Goal: Navigation & Orientation: Find specific page/section

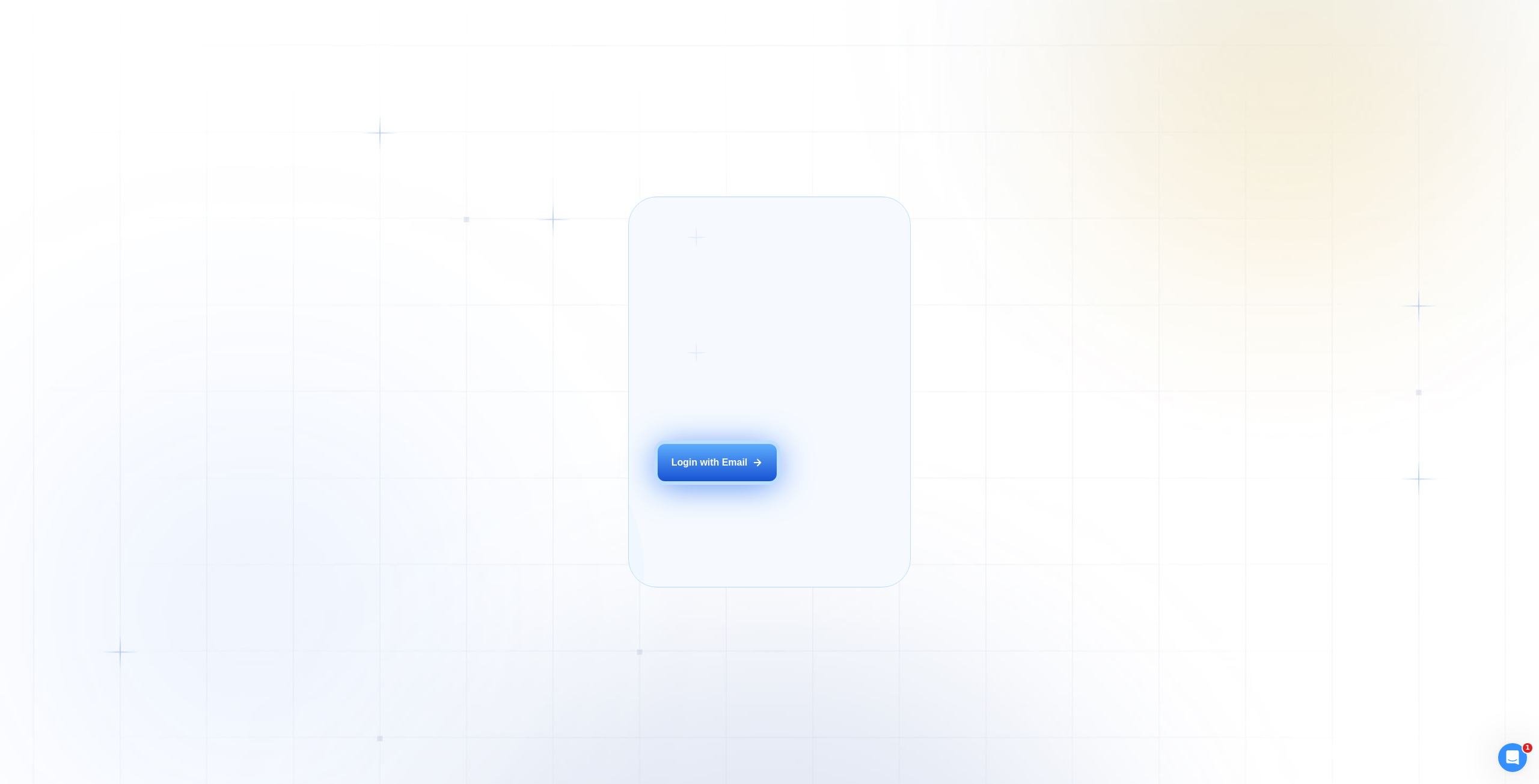
click at [712, 469] on div "Login with Email" at bounding box center [709, 463] width 76 height 14
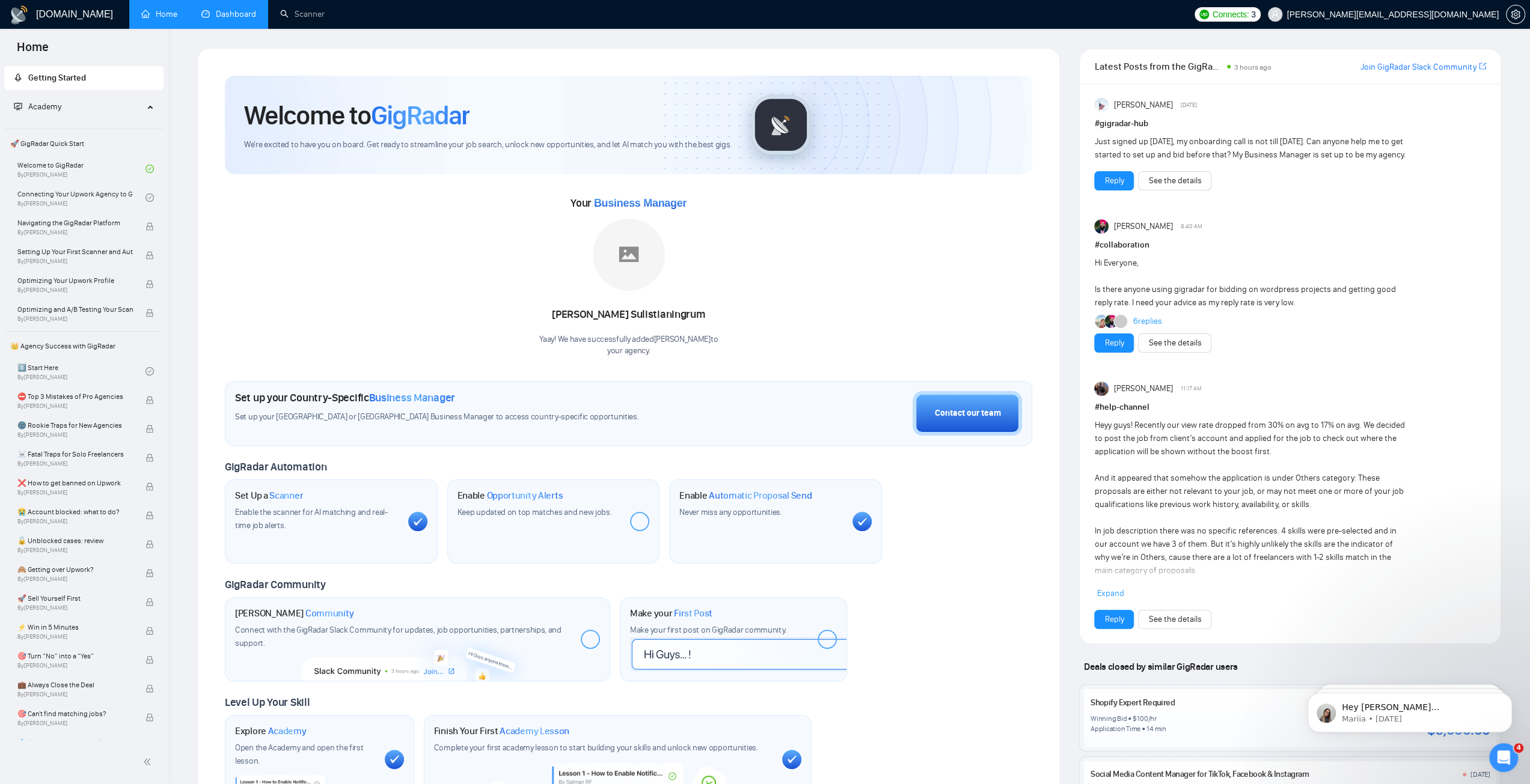
click at [232, 17] on link "Dashboard" at bounding box center [229, 14] width 55 height 10
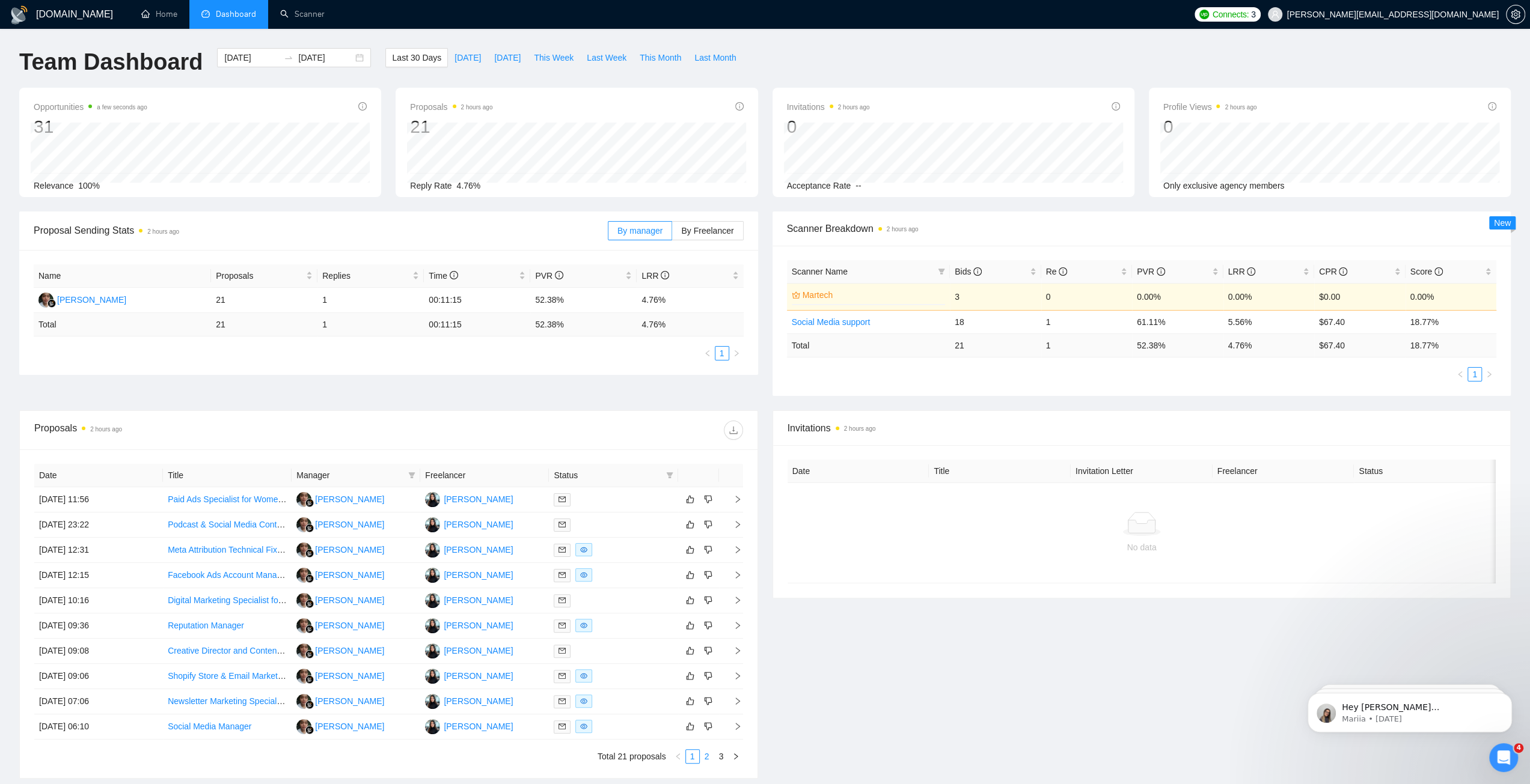
click at [706, 756] on link "2" at bounding box center [707, 757] width 14 height 14
click at [720, 758] on link "3" at bounding box center [722, 757] width 14 height 14
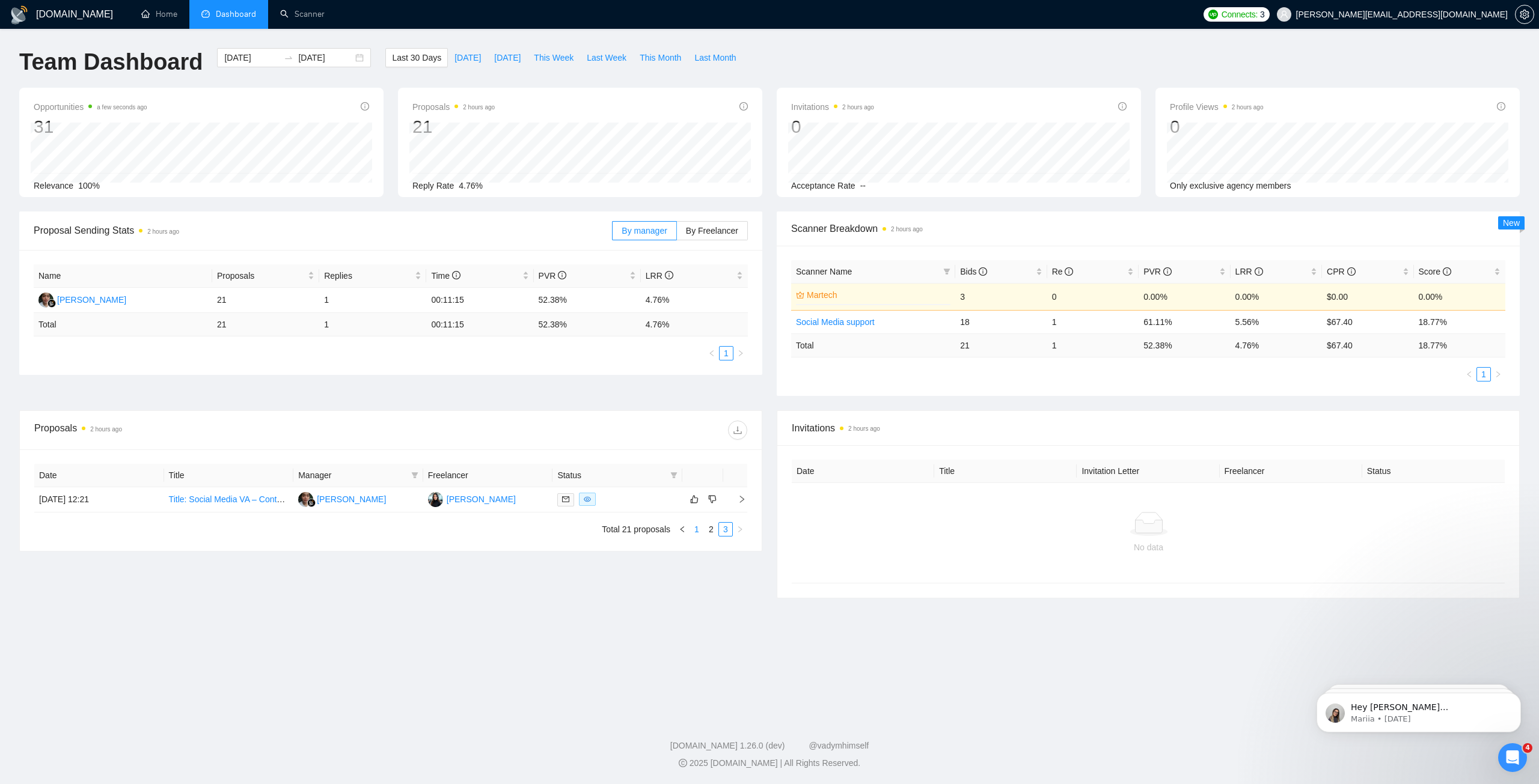
click at [703, 528] on link "1" at bounding box center [697, 530] width 14 height 14
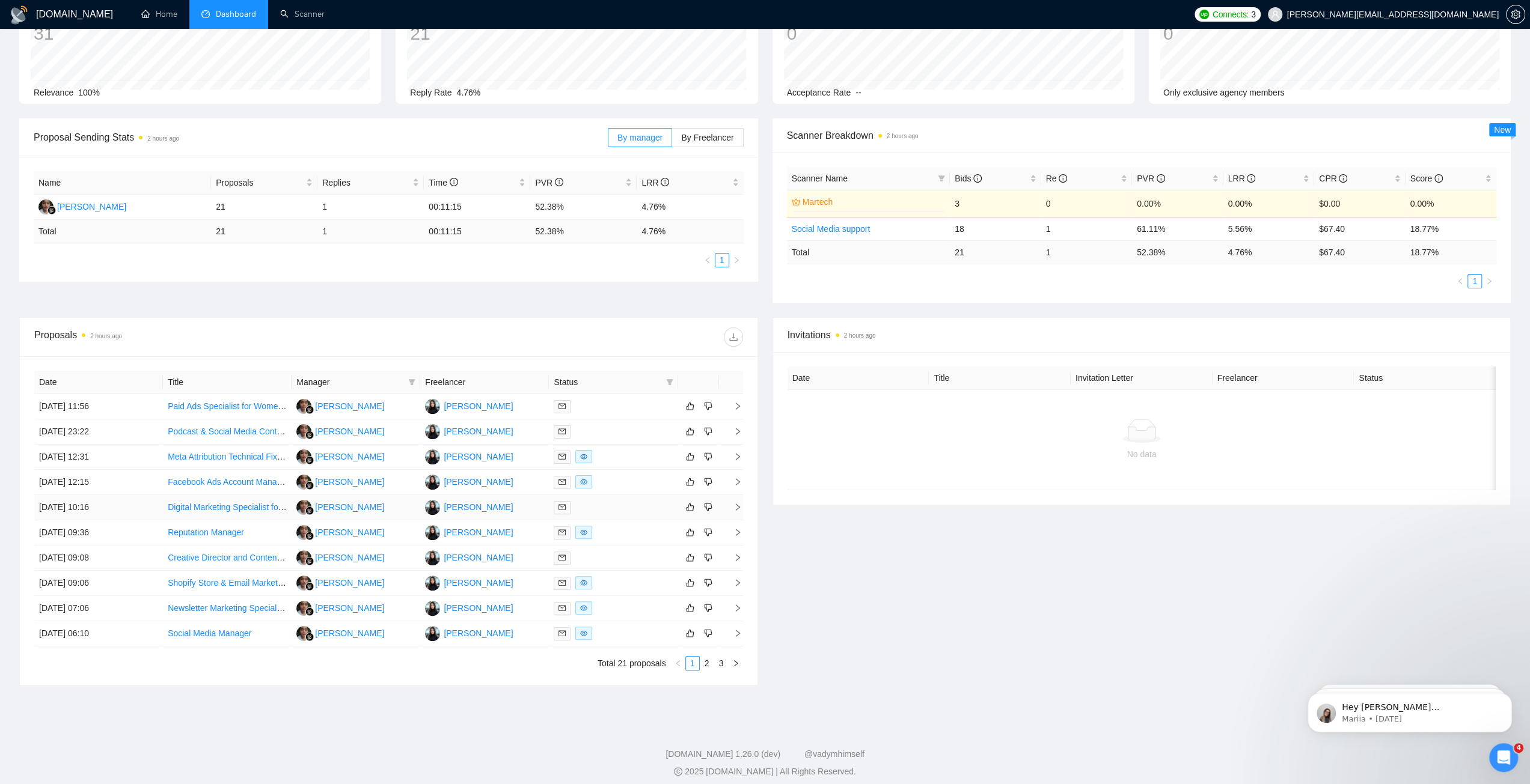
scroll to position [101, 0]
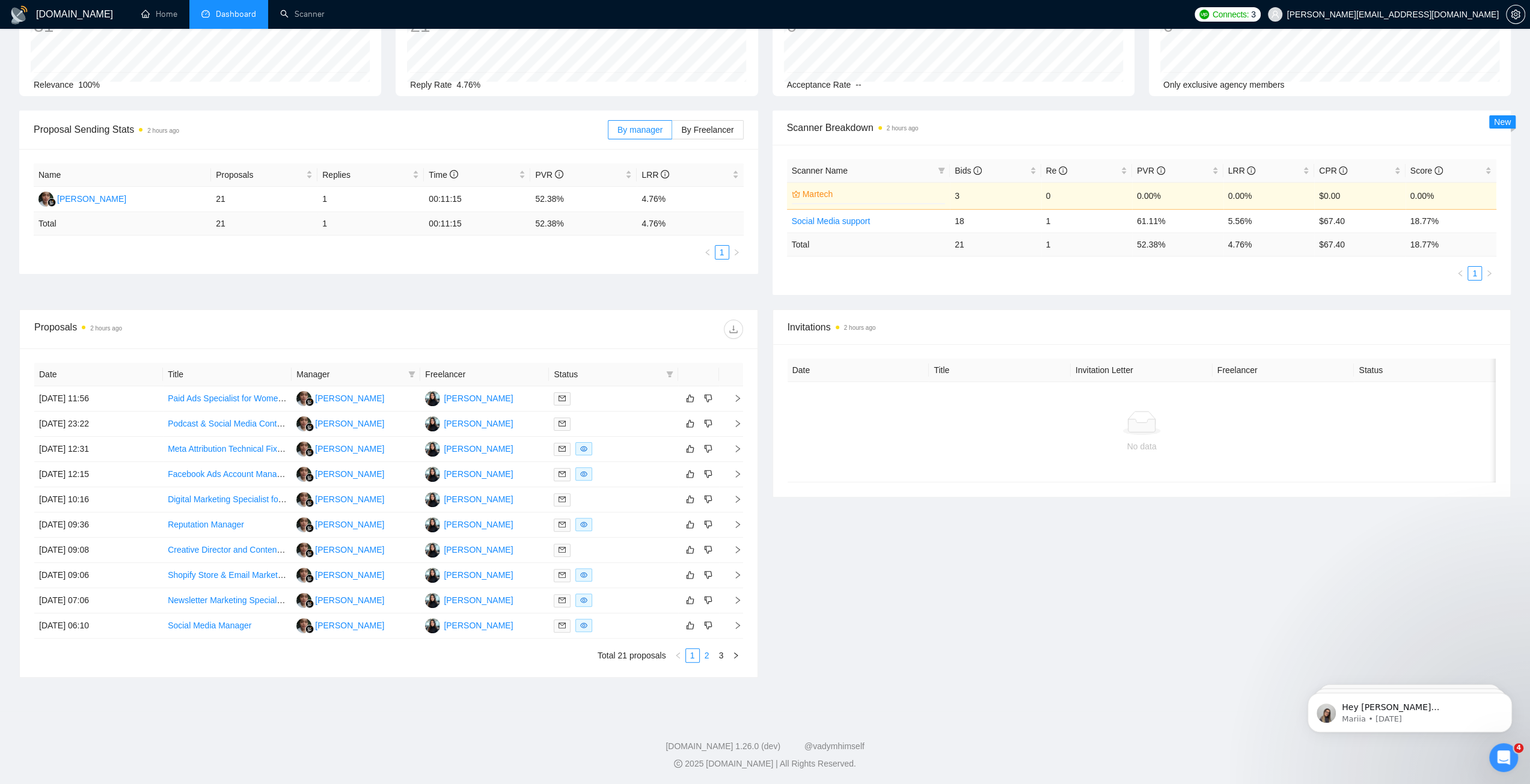
click at [705, 655] on link "2" at bounding box center [707, 656] width 14 height 14
